Goal: Check status: Check status

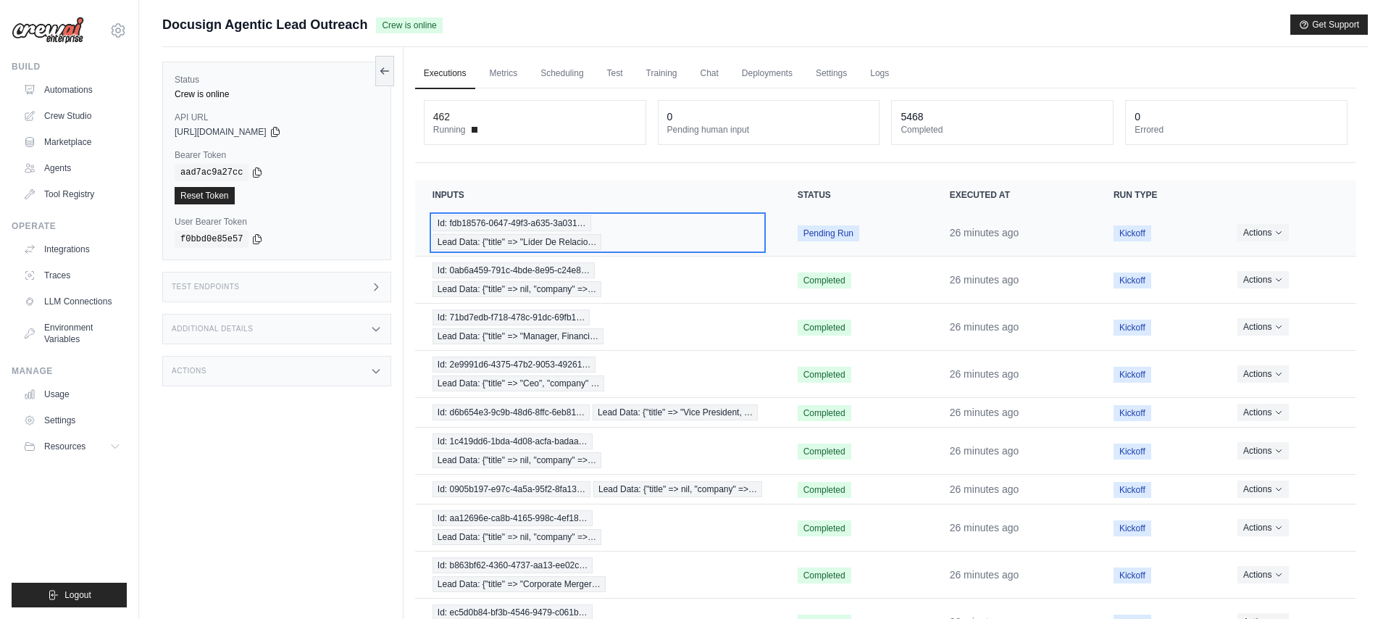
click at [532, 234] on span "Lead Data: {"title" => "Líder De Relacio…" at bounding box center [517, 242] width 170 height 16
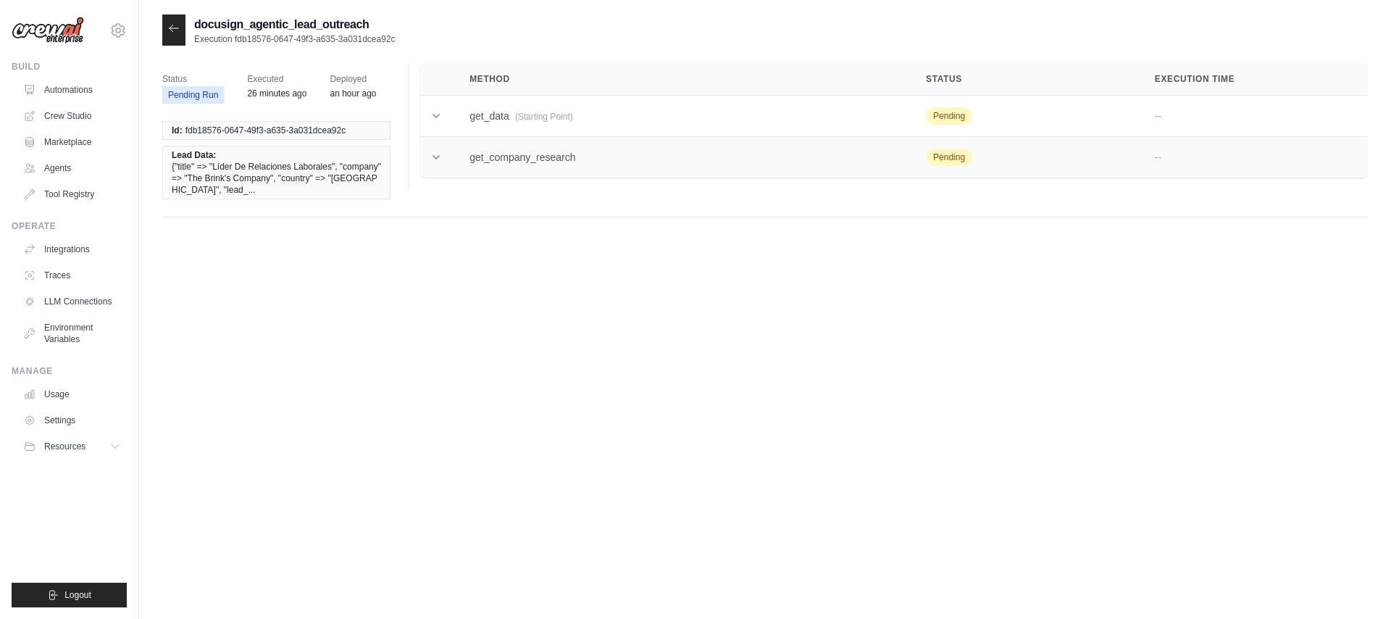
click at [535, 157] on td "get_company_research" at bounding box center [680, 157] width 456 height 41
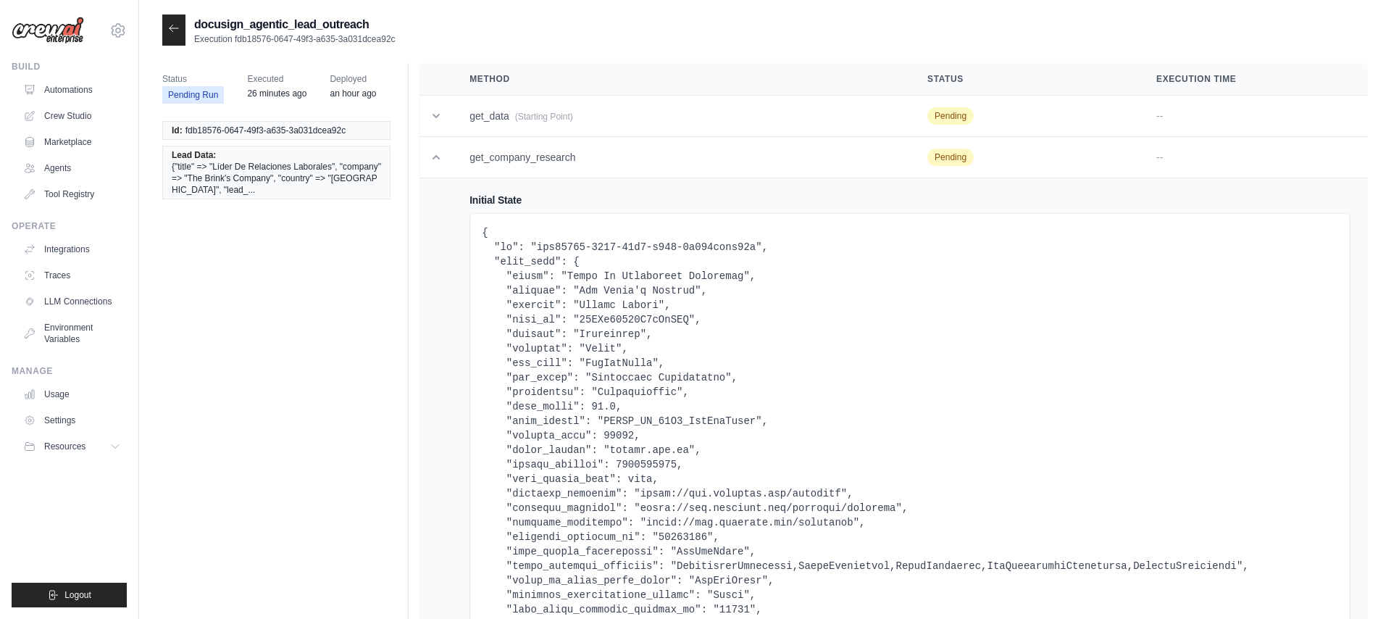
scroll to position [335, 0]
